Goal: Navigation & Orientation: Find specific page/section

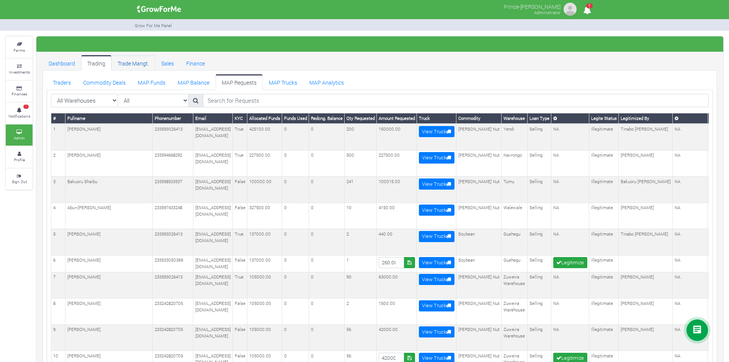
click at [130, 64] on link "Trade Mangt." at bounding box center [133, 62] width 44 height 15
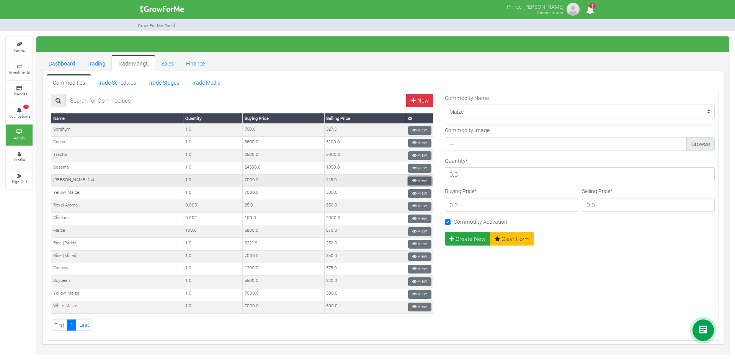
click at [408, 178] on link "View" at bounding box center [419, 180] width 23 height 9
click at [543, 292] on div "Commodity Name --------- Cocoa Maize Soybean Cashew Pineapple White Maize Yello…" at bounding box center [579, 212] width 281 height 237
click at [95, 60] on link "Trading" at bounding box center [96, 62] width 30 height 15
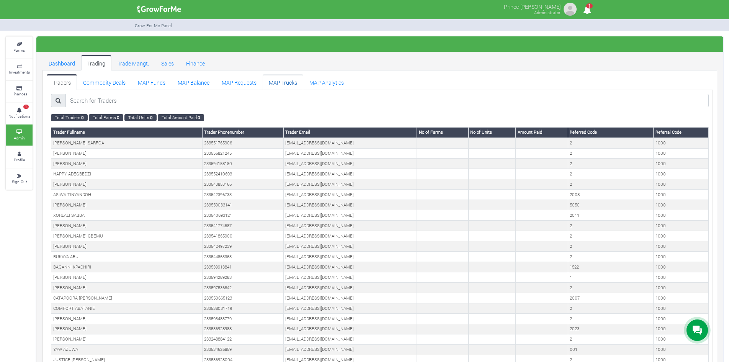
click at [269, 83] on link "MAP Trucks" at bounding box center [283, 81] width 41 height 15
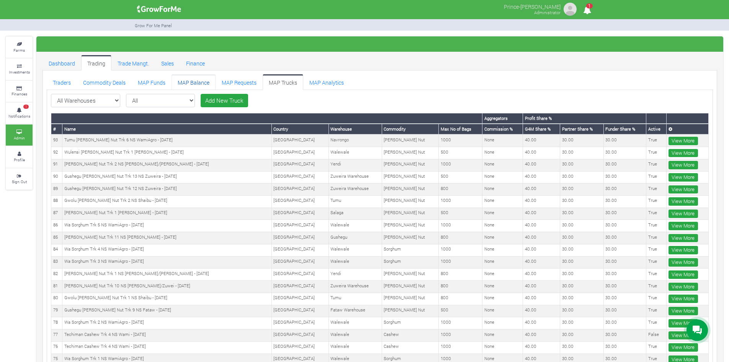
click at [188, 83] on link "MAP Balance" at bounding box center [193, 81] width 44 height 15
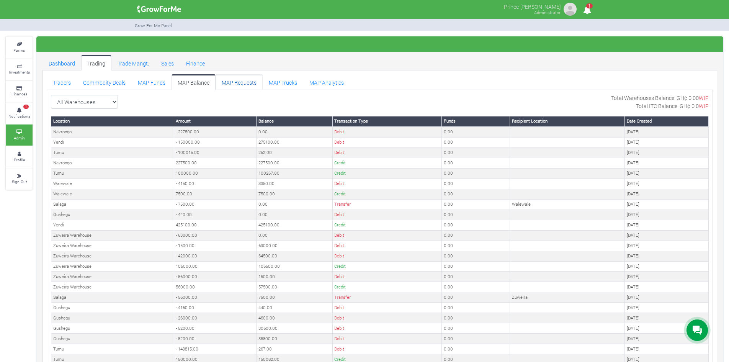
click at [234, 78] on link "MAP Requests" at bounding box center [238, 81] width 47 height 15
